Goal: Task Accomplishment & Management: Complete application form

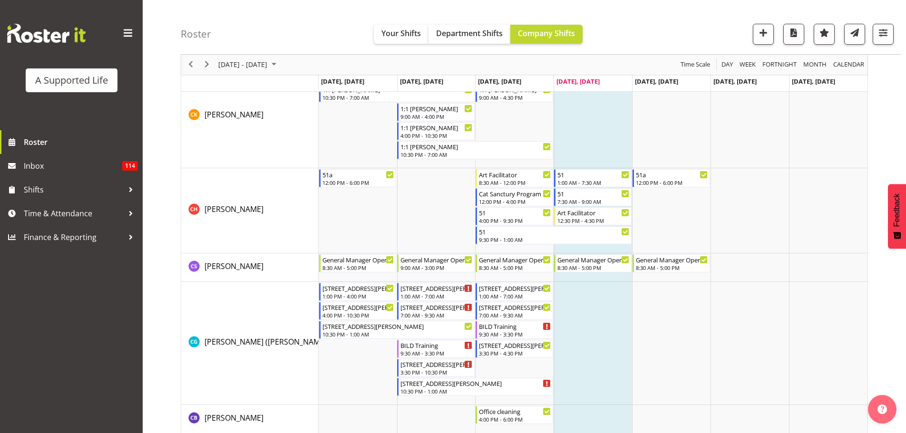
scroll to position [1522, 0]
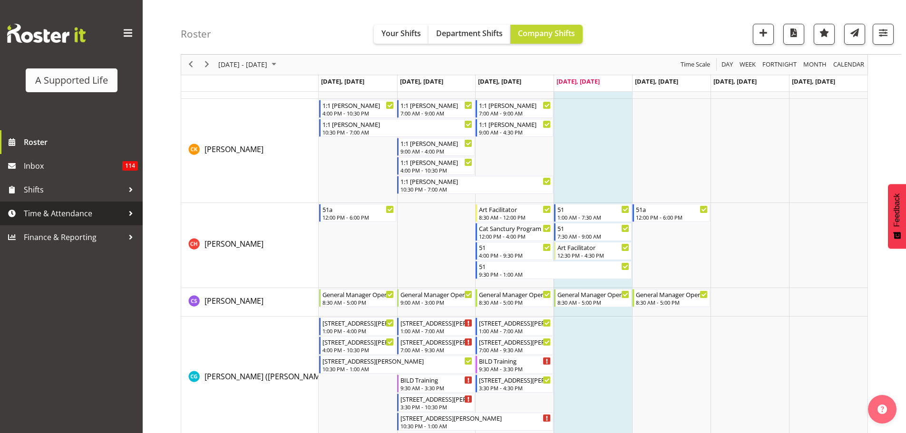
click at [44, 211] on span "Time & Attendance" at bounding box center [74, 213] width 100 height 14
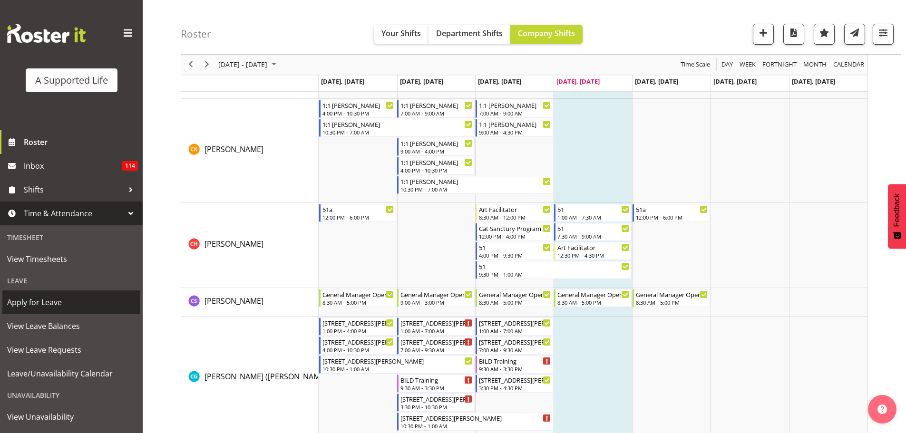
click at [70, 301] on span "Apply for Leave" at bounding box center [71, 302] width 128 height 14
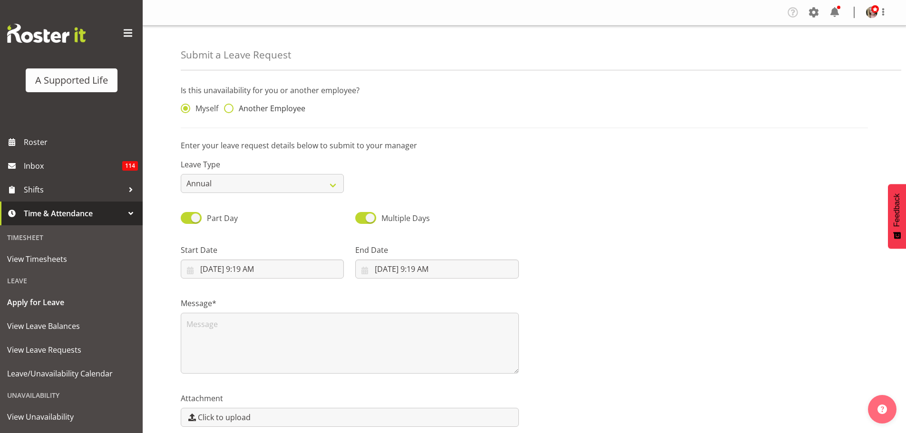
click at [228, 109] on span at bounding box center [229, 109] width 10 height 10
click at [228, 109] on input "Another Employee" at bounding box center [227, 109] width 6 height 6
radio input "true"
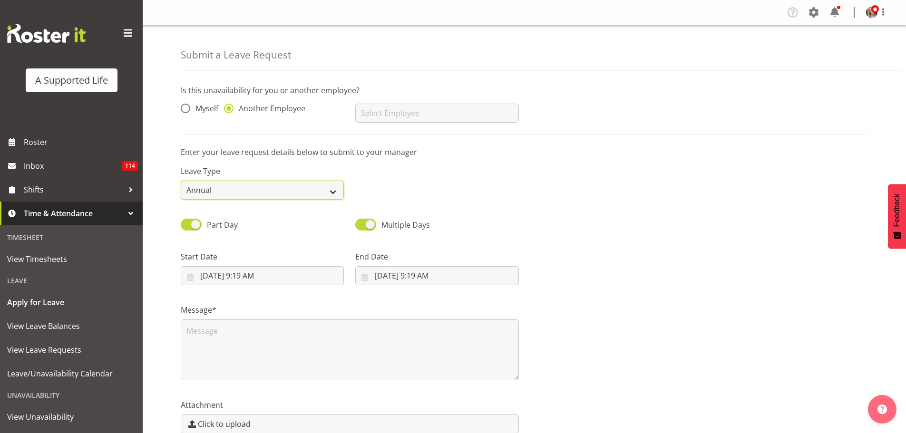
click at [228, 195] on select "Annual Sick Bereavement Domestic Violence Parental Jury Service Day In Lieu Oth…" at bounding box center [262, 190] width 163 height 19
select select "Sick"
click at [181, 181] on select "Annual Sick Bereavement Domestic Violence Parental Jury Service Day In Lieu Oth…" at bounding box center [262, 190] width 163 height 19
click at [238, 278] on input "9/18/2025, 9:19 AM" at bounding box center [262, 275] width 163 height 19
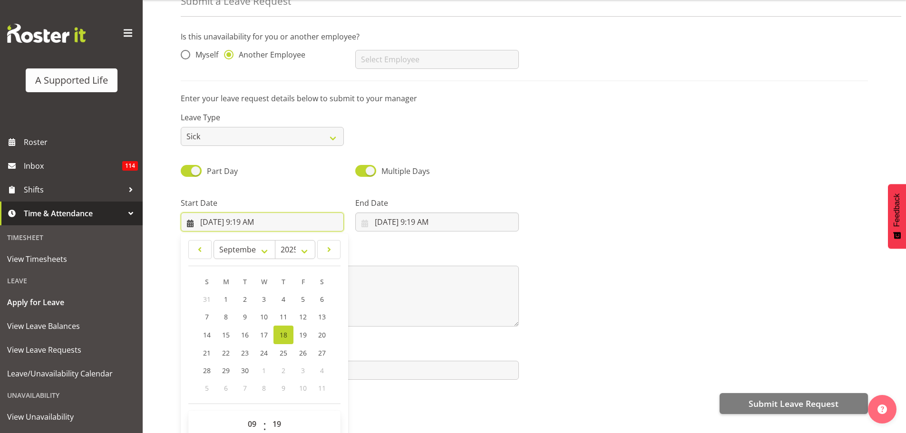
scroll to position [49, 0]
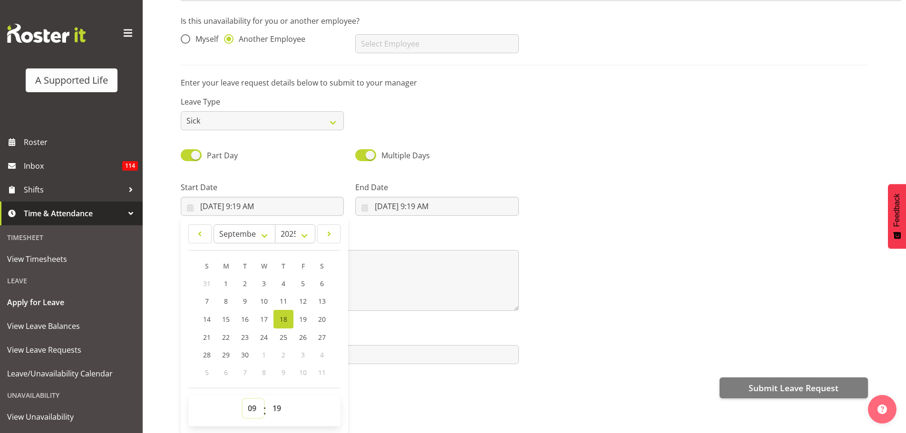
click at [247, 404] on select "00 01 02 03 04 05 06 07 08 09 10 11 12 13 14 15 16 17 18 19 20 21 22 23" at bounding box center [253, 408] width 21 height 19
select select "12"
click at [243, 399] on select "00 01 02 03 04 05 06 07 08 09 10 11 12 13 14 15 16 17 18 19 20 21 22 23" at bounding box center [253, 408] width 21 height 19
type input "9/18/2025, 12:19 PM"
click at [277, 401] on select "00 01 02 03 04 05 06 07 08 09 10 11 12 13 14 15 16 17 18 19 20 21 22 23 24 25 2…" at bounding box center [277, 408] width 21 height 19
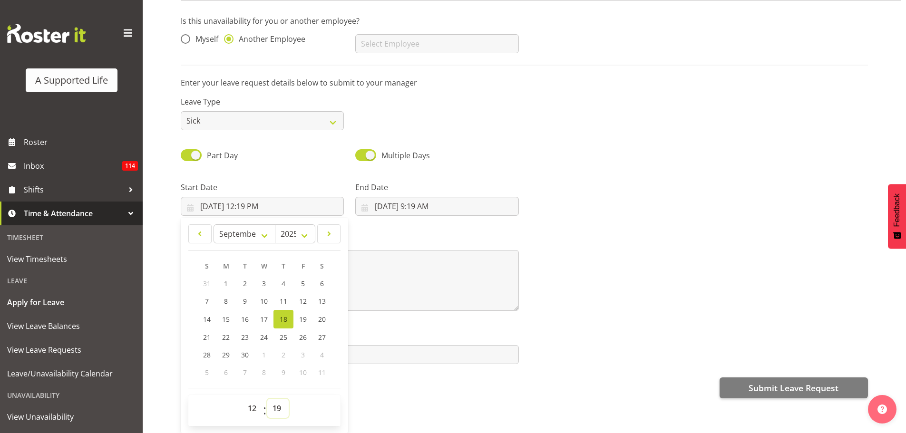
select select "30"
click at [267, 399] on select "00 01 02 03 04 05 06 07 08 09 10 11 12 13 14 15 16 17 18 19 20 21 22 23 24 25 2…" at bounding box center [277, 408] width 21 height 19
type input "9/18/2025, 12:30 PM"
click at [359, 379] on div "Submit Leave Request" at bounding box center [524, 387] width 687 height 23
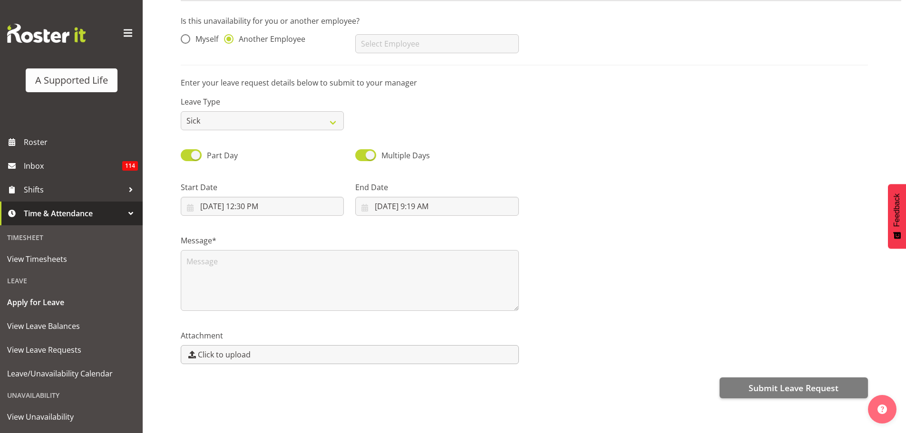
scroll to position [0, 0]
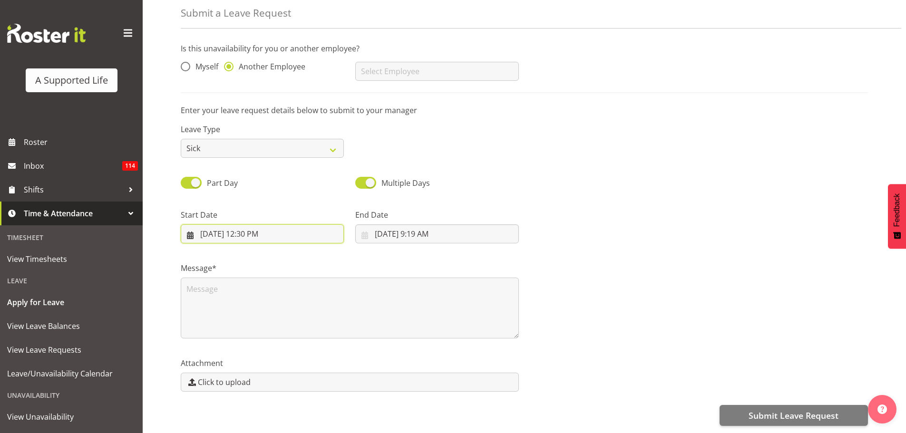
click at [225, 224] on input "9/18/2025, 12:30 PM" at bounding box center [262, 233] width 163 height 19
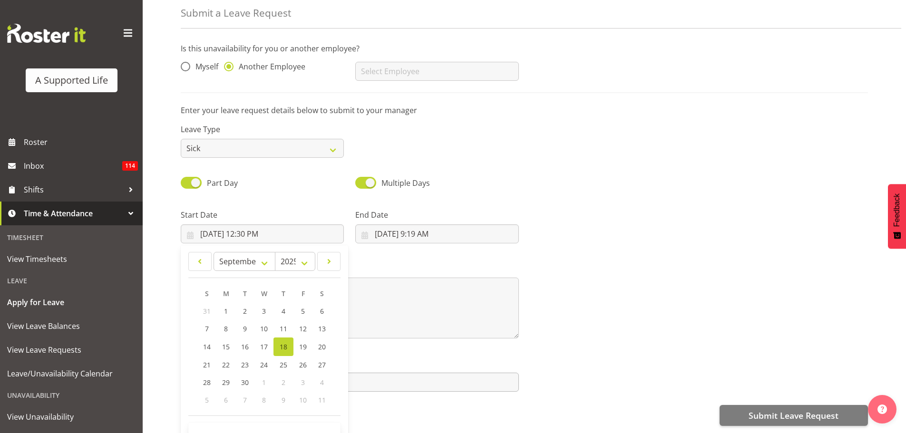
click at [383, 385] on label "Click to upload" at bounding box center [350, 382] width 338 height 19
click at [383, 385] on input "Click to upload" at bounding box center [349, 382] width 337 height 18
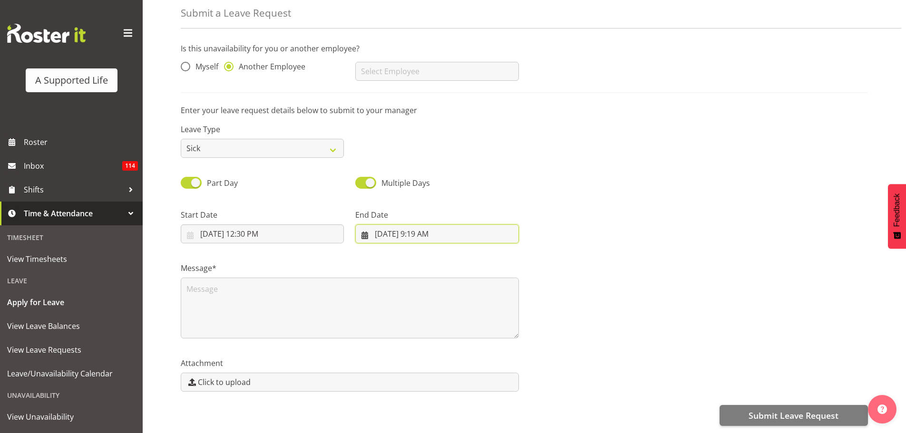
click at [417, 227] on input "9/18/2025, 9:19 AM" at bounding box center [436, 233] width 163 height 19
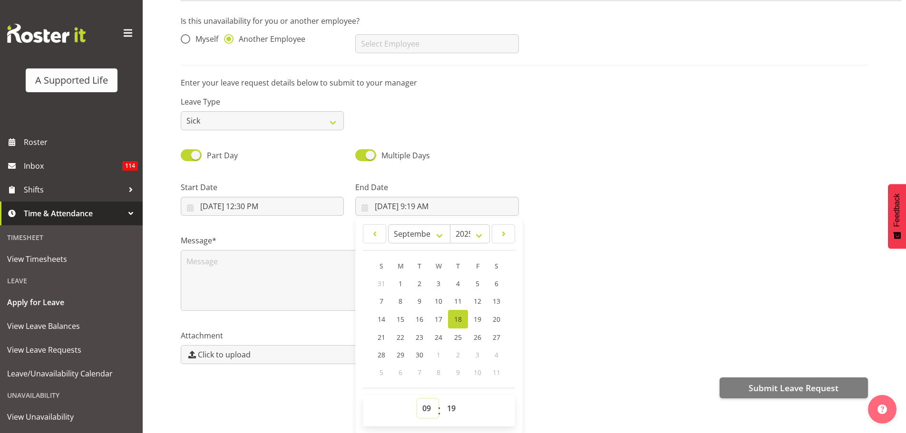
click at [425, 402] on select "00 01 02 03 04 05 06 07 08 09 10 11 12 13 14 15 16 17 18 19 20 21 22 23" at bounding box center [427, 408] width 21 height 19
select select "16"
click at [417, 399] on select "00 01 02 03 04 05 06 07 08 09 10 11 12 13 14 15 16 17 18 19 20 21 22 23" at bounding box center [427, 408] width 21 height 19
type input "9/18/2025, 4:19 PM"
click at [451, 403] on select "00 01 02 03 04 05 06 07 08 09 10 11 12 13 14 15 16 17 18 19 20 21 22 23 24 25 2…" at bounding box center [452, 408] width 21 height 19
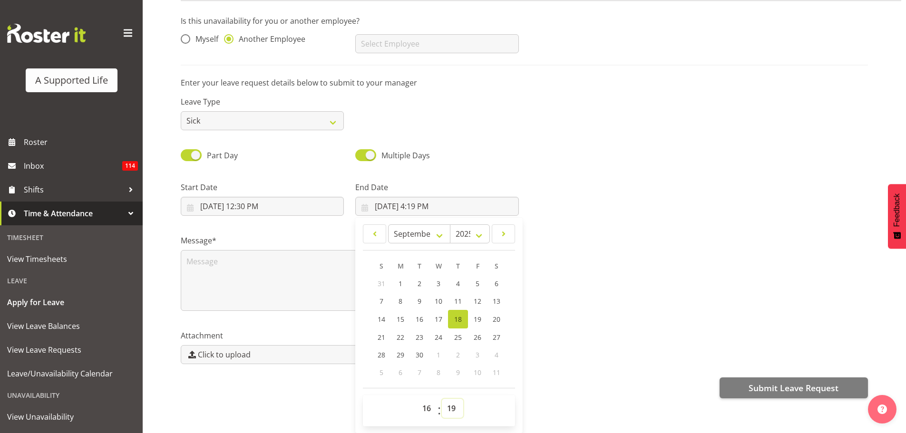
select select "30"
click at [442, 399] on select "00 01 02 03 04 05 06 07 08 09 10 11 12 13 14 15 16 17 18 19 20 21 22 23 24 25 2…" at bounding box center [452, 408] width 21 height 19
type input "9/18/2025, 4:30 PM"
click at [581, 401] on div "Submit a Leave Request Is this unavailability for you or another employee? Myse…" at bounding box center [524, 208] width 763 height 449
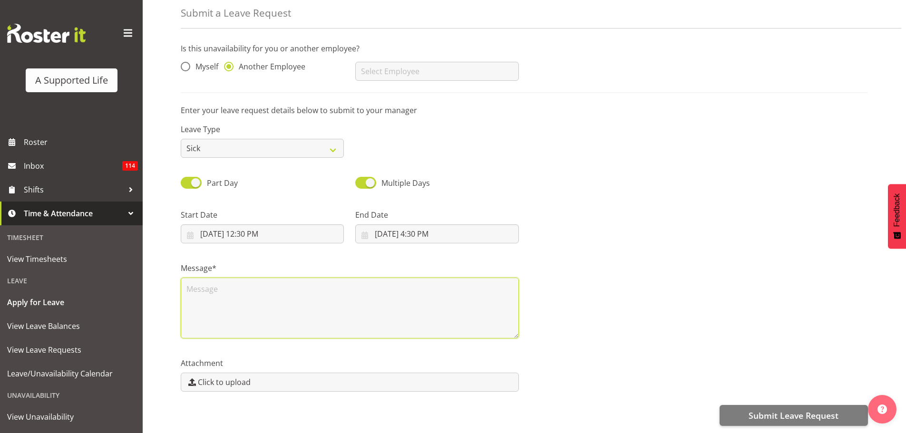
click at [368, 303] on textarea at bounding box center [350, 308] width 338 height 61
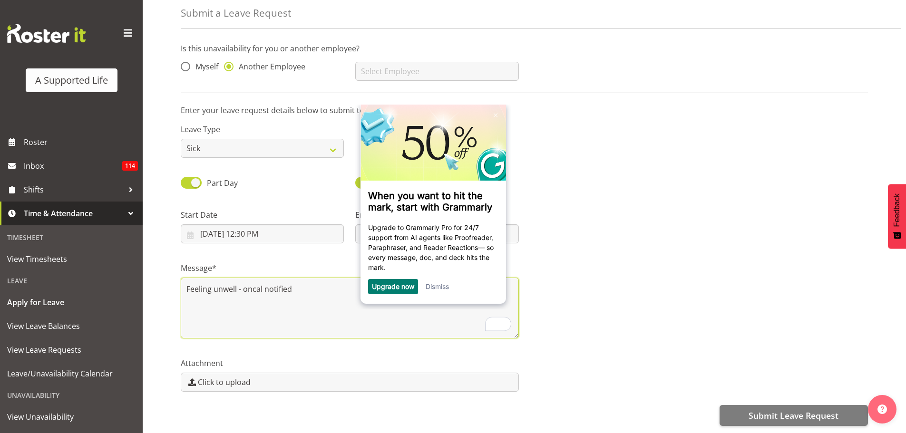
click at [261, 284] on textarea "Feeling unwell - oncal notified" at bounding box center [350, 308] width 338 height 61
type textarea "Feeling unwell - oncall notified"
click at [431, 286] on link "Dismiss" at bounding box center [436, 287] width 23 height 8
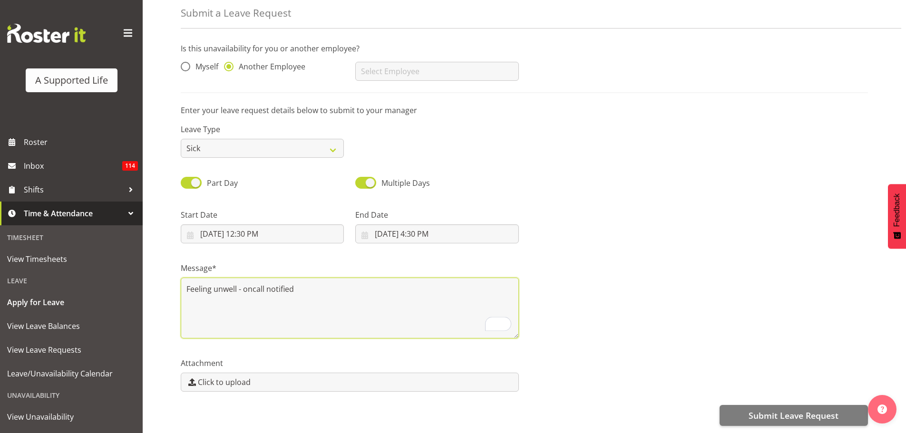
click at [348, 289] on textarea "Feeling unwell - oncall notified" at bounding box center [350, 308] width 338 height 61
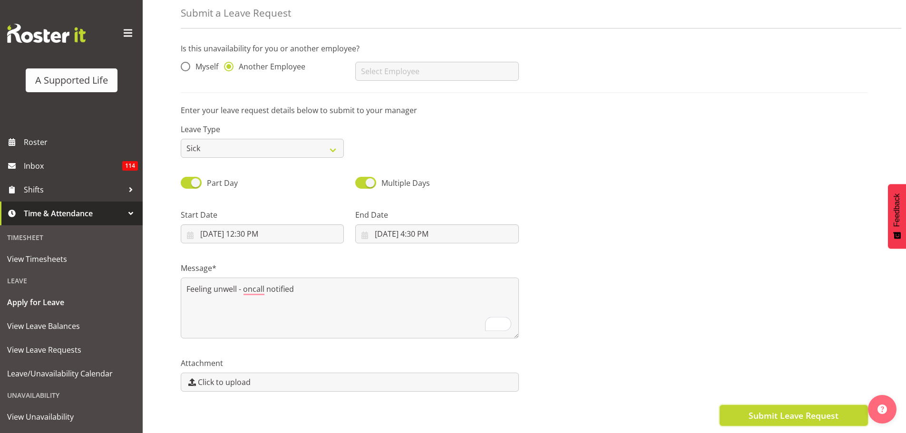
click at [780, 410] on span "Submit Leave Request" at bounding box center [794, 416] width 90 height 12
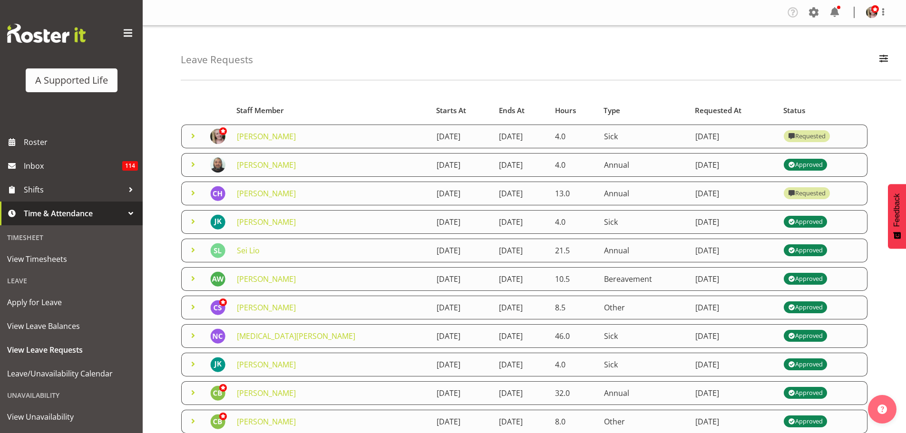
click at [198, 138] on span at bounding box center [192, 135] width 11 height 11
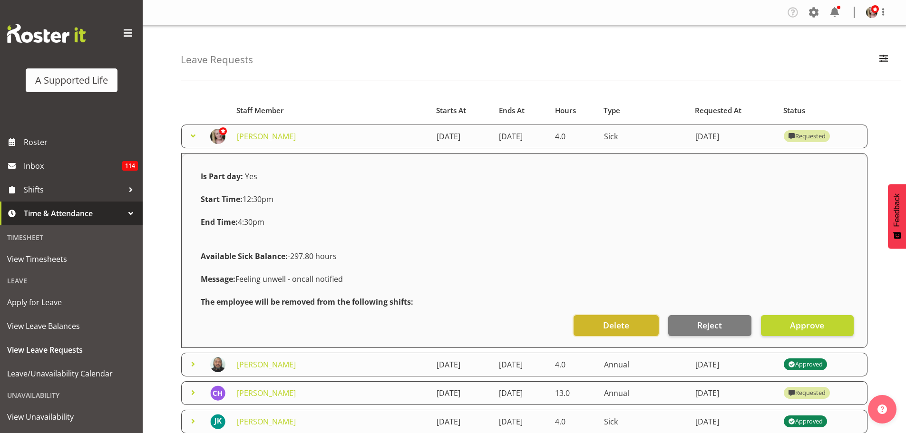
click at [644, 327] on button "Delete" at bounding box center [616, 325] width 85 height 21
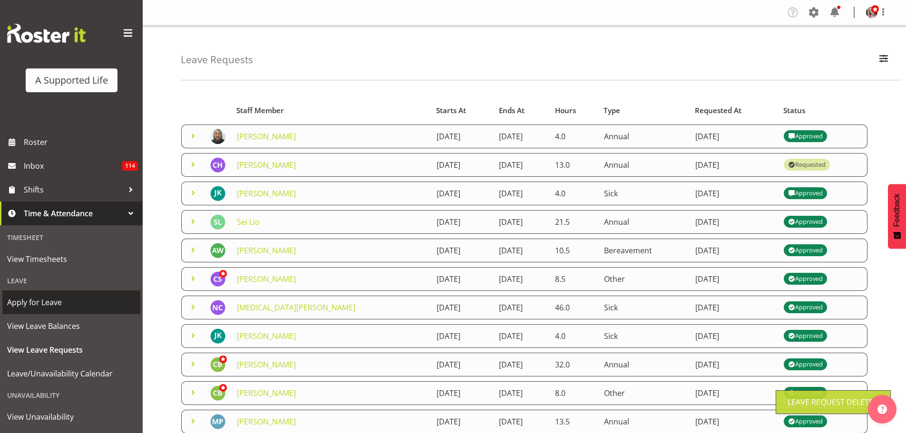
click at [54, 302] on span "Apply for Leave" at bounding box center [71, 302] width 128 height 14
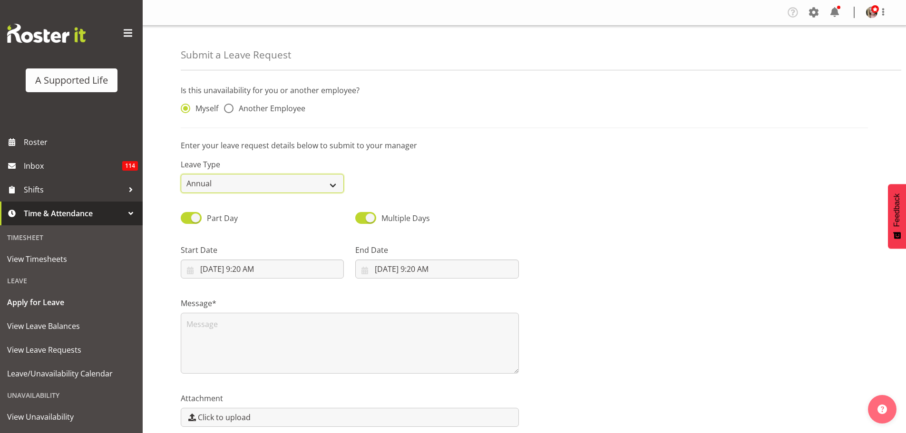
click at [283, 182] on select "Annual Sick Bereavement Domestic Violence Parental Jury Service Day In Lieu Oth…" at bounding box center [262, 183] width 163 height 19
select select "Sick"
click at [181, 174] on select "Annual Sick Bereavement Domestic Violence Parental Jury Service Day In Lieu Oth…" at bounding box center [262, 183] width 163 height 19
click at [264, 99] on div "Myself Another Employee" at bounding box center [262, 105] width 175 height 31
click at [264, 107] on span "Another Employee" at bounding box center [270, 109] width 72 height 10
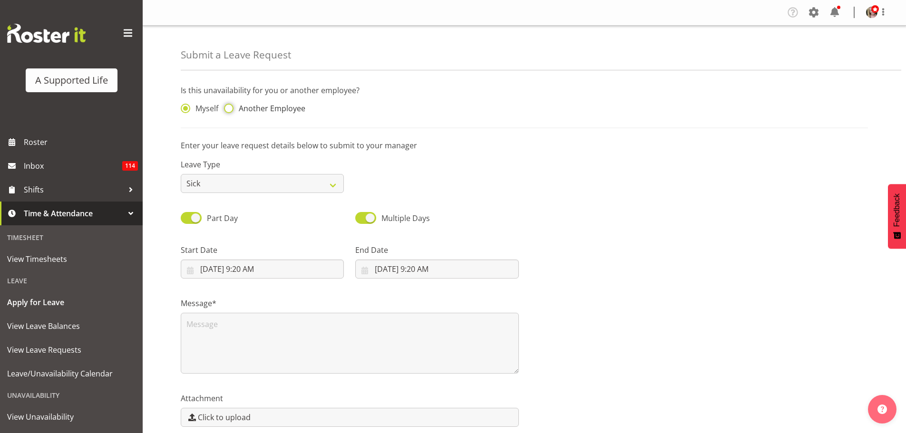
click at [230, 107] on input "Another Employee" at bounding box center [227, 109] width 6 height 6
radio input "true"
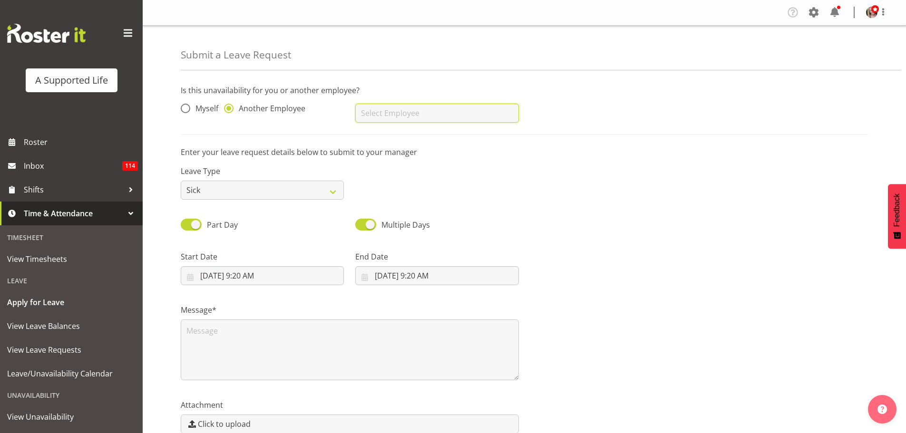
click at [390, 117] on input "text" at bounding box center [436, 113] width 163 height 19
click at [409, 157] on link "[PERSON_NAME]" at bounding box center [436, 154] width 163 height 17
type input "[PERSON_NAME]"
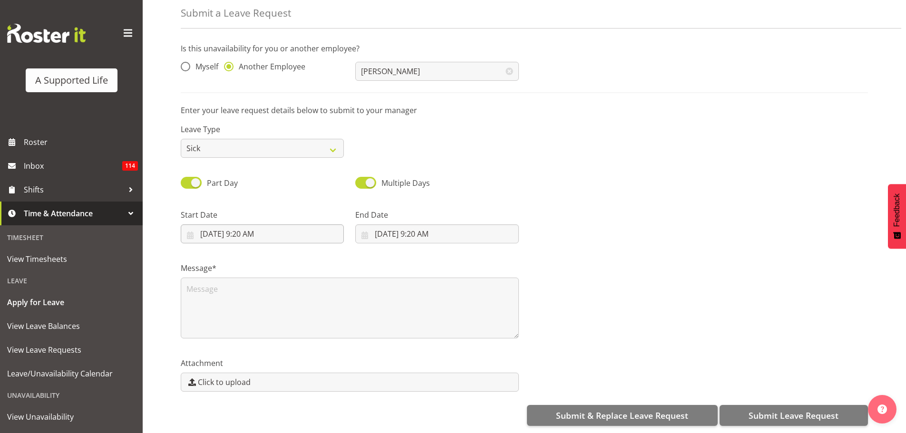
scroll to position [49, 0]
click at [261, 238] on div "Start Date 9/18/2025, 9:20 AM January February March April May June July August…" at bounding box center [262, 222] width 175 height 53
click at [260, 231] on input "9/18/2025, 9:20 AM" at bounding box center [262, 233] width 163 height 19
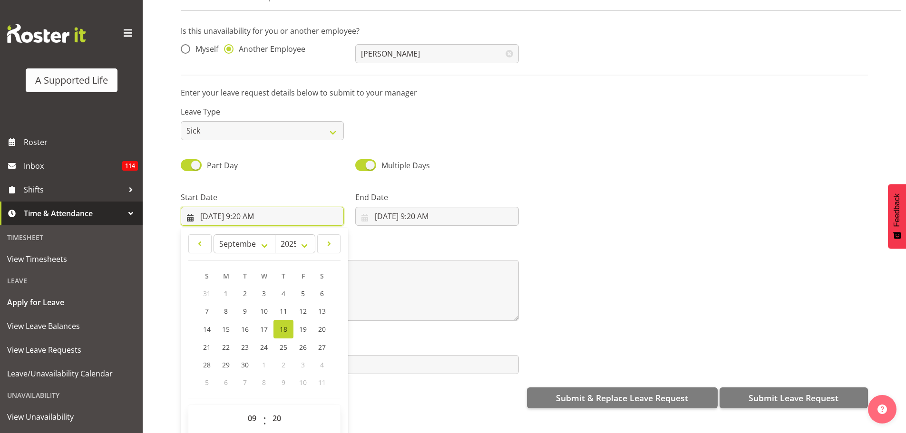
scroll to position [28, 0]
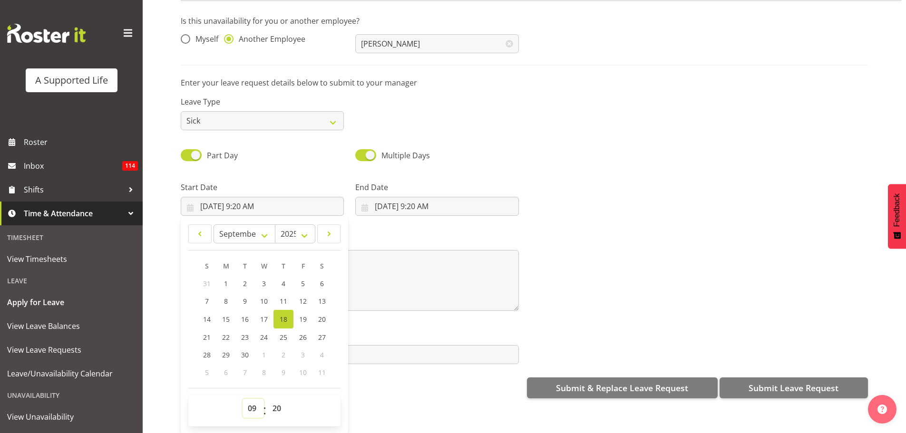
click at [253, 401] on select "00 01 02 03 04 05 06 07 08 09 10 11 12 13 14 15 16 17 18 19 20 21 22 23" at bounding box center [253, 408] width 21 height 19
select select "12"
click at [243, 399] on select "00 01 02 03 04 05 06 07 08 09 10 11 12 13 14 15 16 17 18 19 20 21 22 23" at bounding box center [253, 408] width 21 height 19
type input "9/18/2025, 12:20 PM"
click at [274, 404] on select "00 01 02 03 04 05 06 07 08 09 10 11 12 13 14 15 16 17 18 19 20 21 22 23 24 25 2…" at bounding box center [277, 408] width 21 height 19
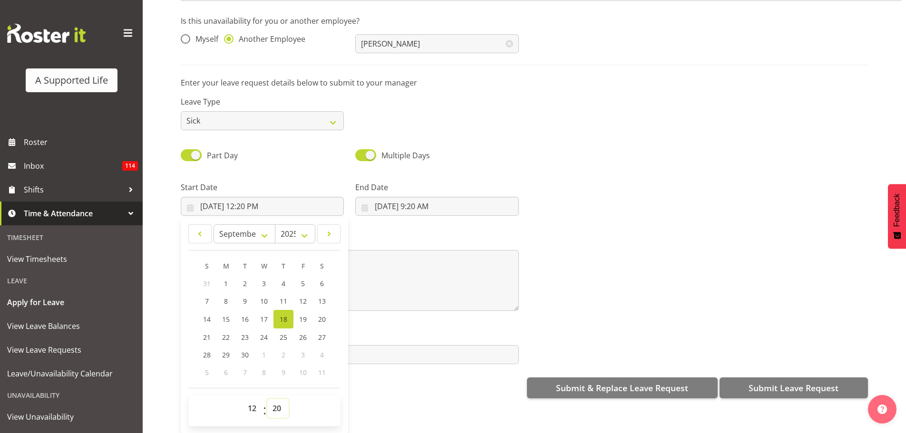
select select "30"
click at [267, 399] on select "00 01 02 03 04 05 06 07 08 09 10 11 12 13 14 15 16 17 18 19 20 21 22 23 24 25 2…" at bounding box center [277, 408] width 21 height 19
type input "[DATE] 12:30 PM"
click at [442, 390] on div "Submit & Replace Leave Request Submit Leave Request" at bounding box center [524, 387] width 687 height 23
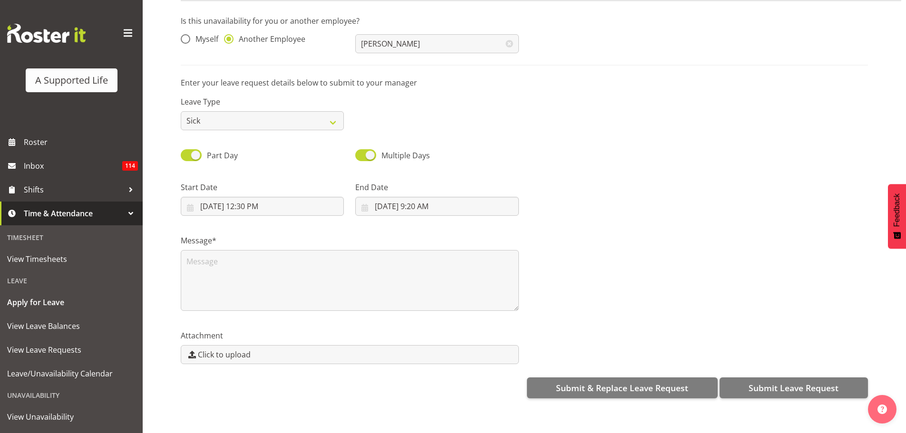
scroll to position [0, 0]
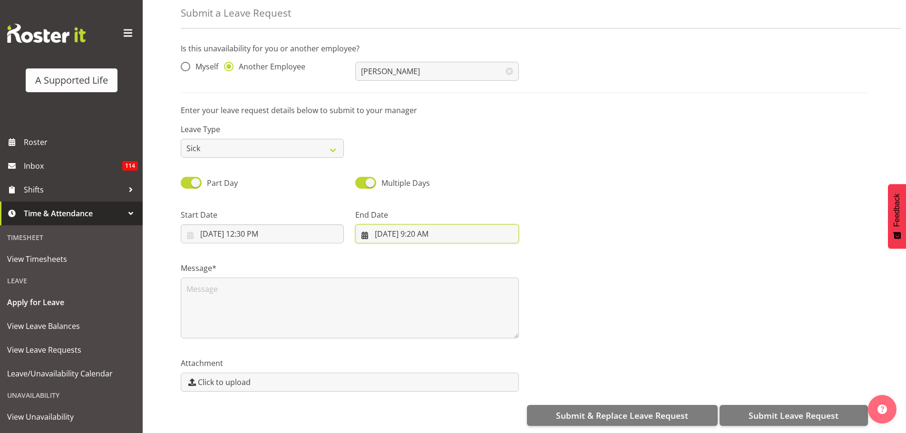
click at [419, 226] on input "9/18/2025, 9:20 AM" at bounding box center [436, 233] width 163 height 19
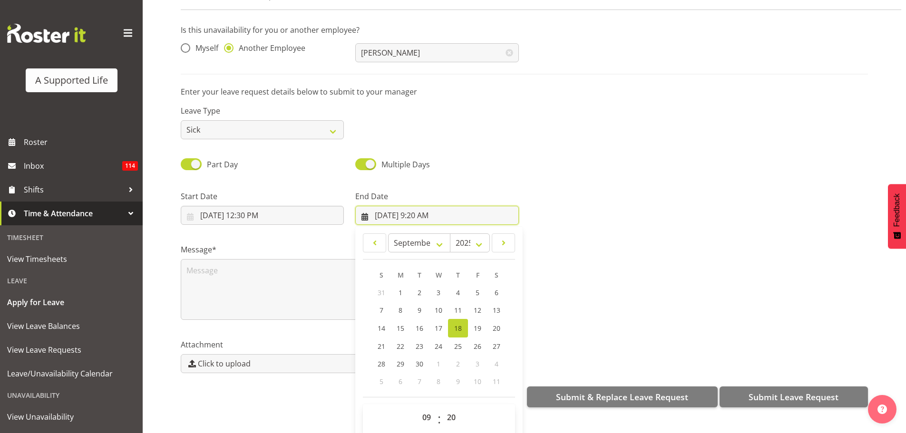
scroll to position [28, 0]
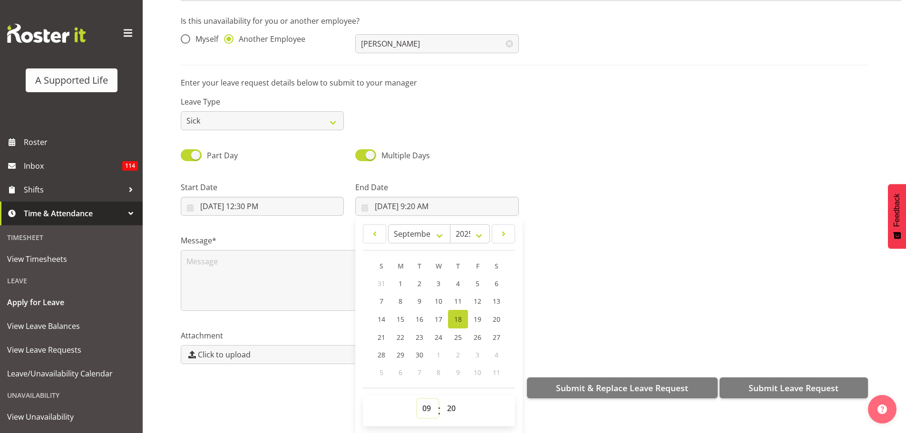
click at [430, 399] on select "00 01 02 03 04 05 06 07 08 09 10 11 12 13 14 15 16 17 18 19 20 21 22 23" at bounding box center [427, 408] width 21 height 19
select select "16"
click at [417, 399] on select "00 01 02 03 04 05 06 07 08 09 10 11 12 13 14 15 16 17 18 19 20 21 22 23" at bounding box center [427, 408] width 21 height 19
type input "9/18/2025, 4:20 PM"
click at [446, 399] on select "00 01 02 03 04 05 06 07 08 09 10 11 12 13 14 15 16 17 18 19 20 21 22 23 24 25 2…" at bounding box center [452, 408] width 21 height 19
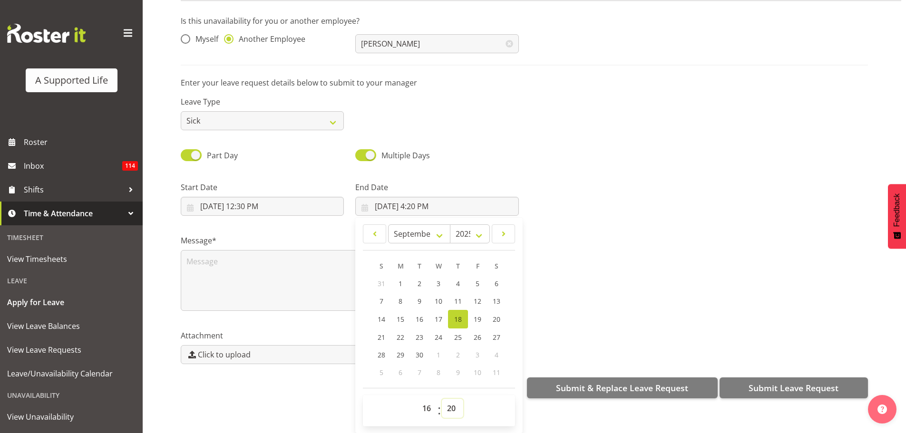
select select "30"
click at [442, 399] on select "00 01 02 03 04 05 06 07 08 09 10 11 12 13 14 15 16 17 18 19 20 21 22 23 24 25 2…" at bounding box center [452, 408] width 21 height 19
type input "9/18/2025, 4:30 PM"
click at [587, 317] on div "Attachment Click to upload" at bounding box center [524, 343] width 699 height 53
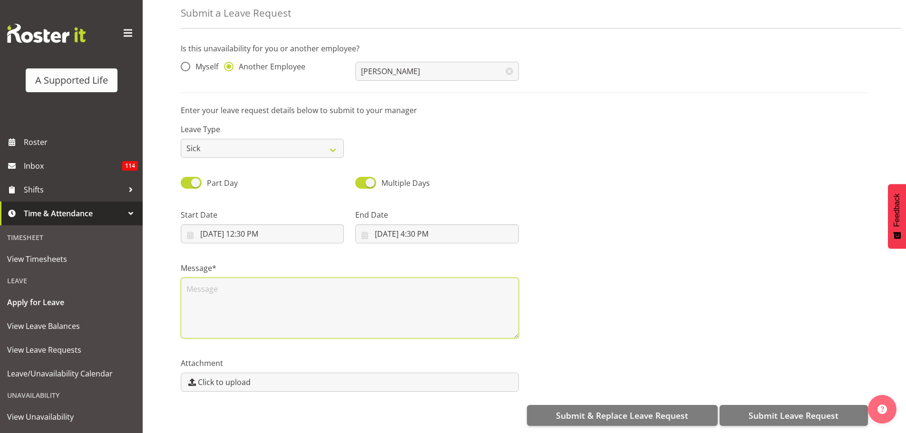
click at [399, 300] on textarea at bounding box center [350, 308] width 338 height 61
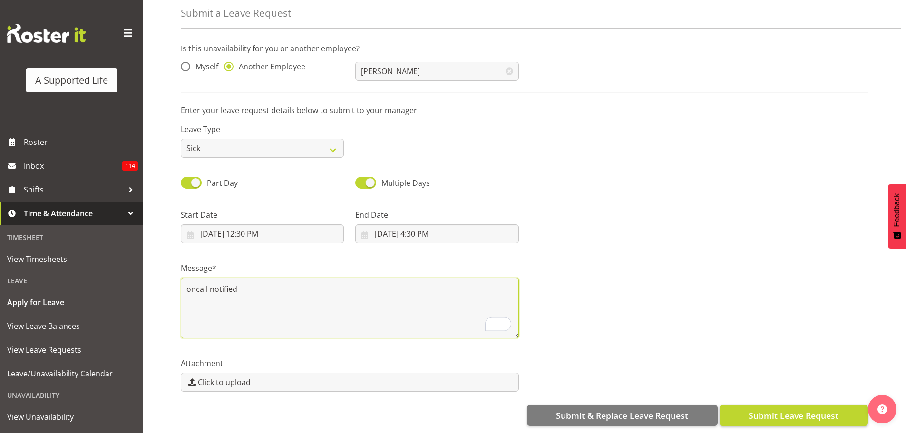
type textarea "oncall notified"
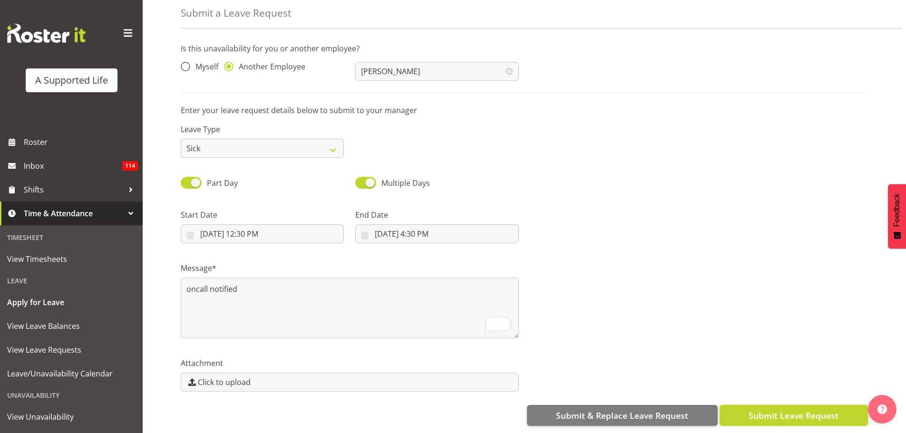
click at [797, 411] on span "Submit Leave Request" at bounding box center [794, 416] width 90 height 12
